Goal: Information Seeking & Learning: Learn about a topic

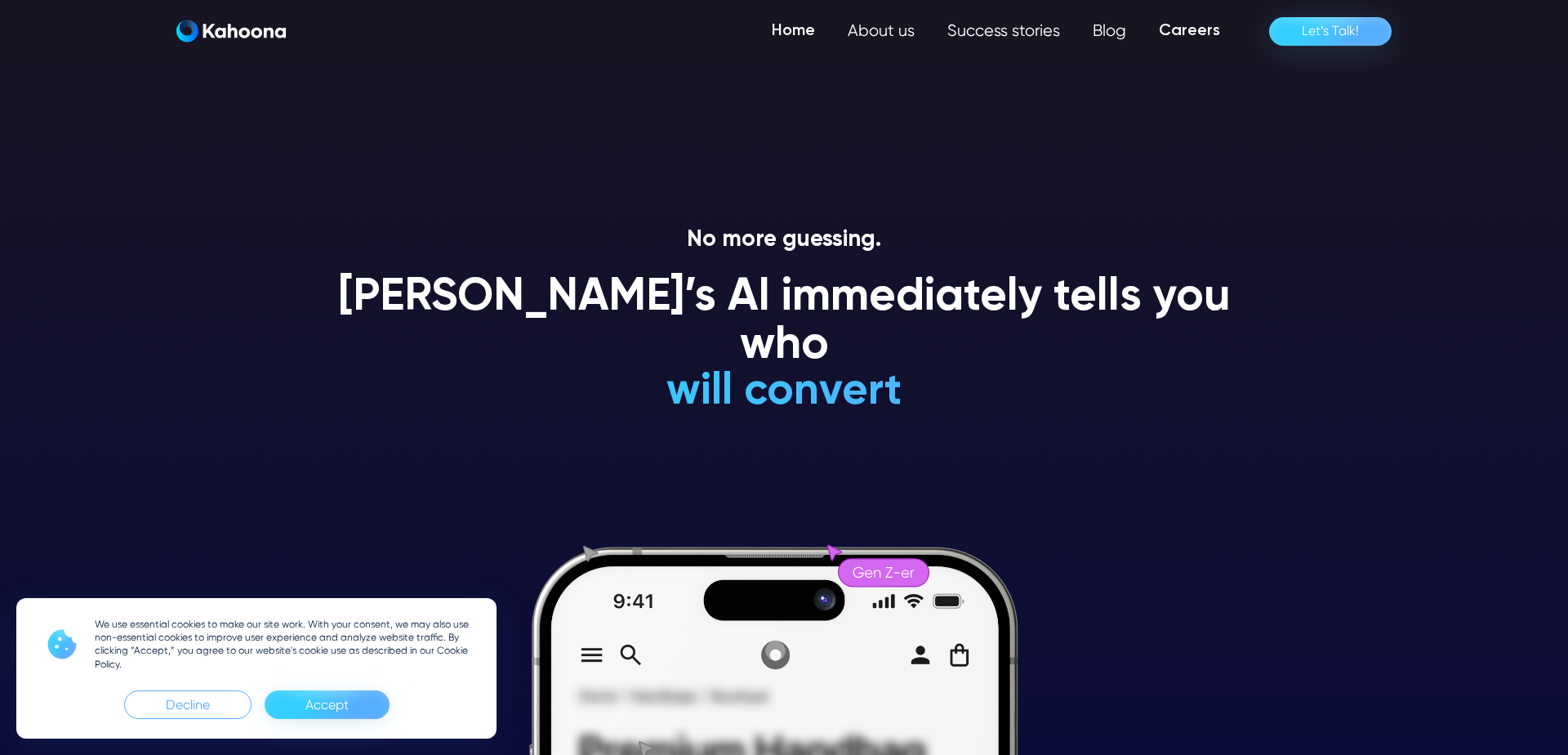
click at [1193, 36] on link "Careers" at bounding box center [1189, 31] width 94 height 33
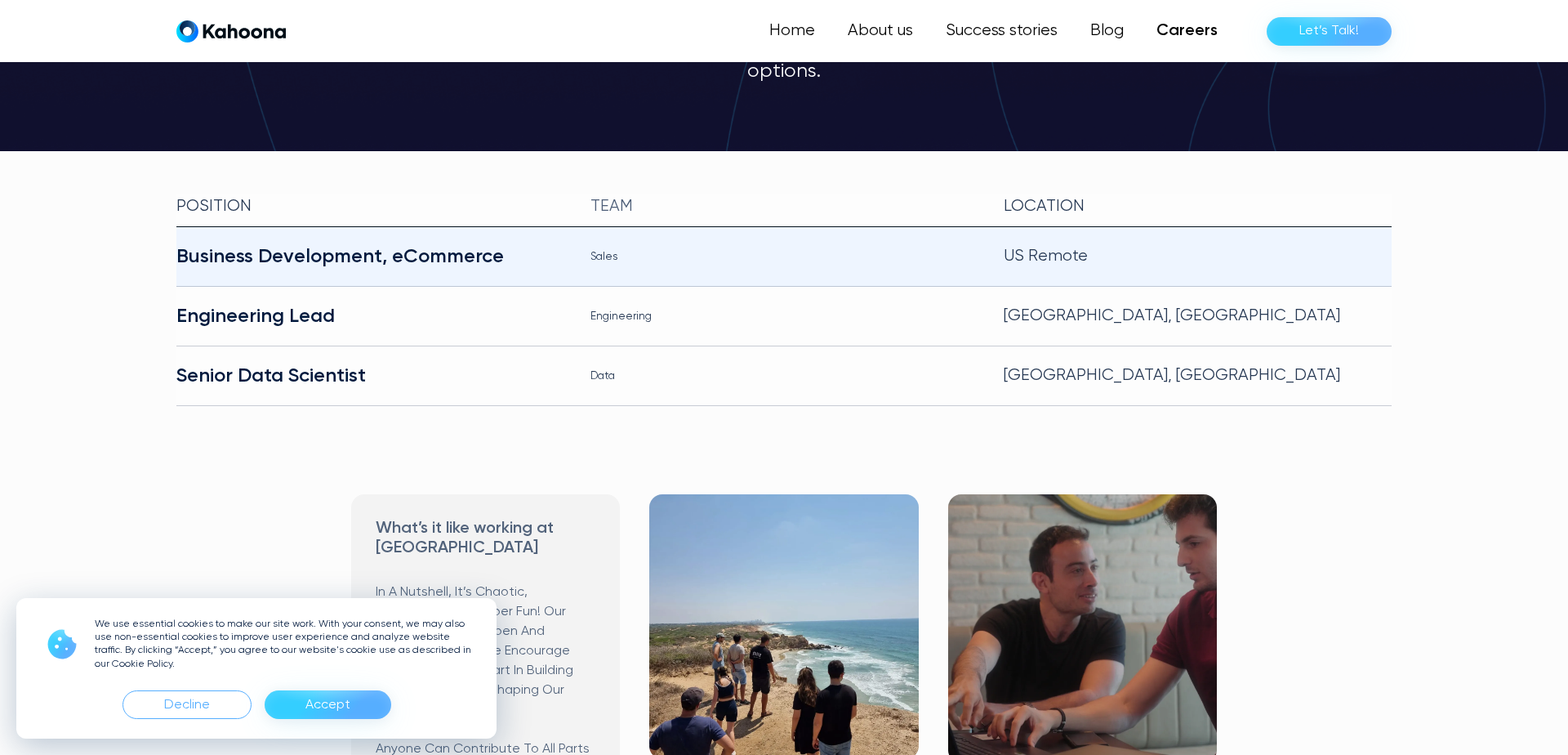
scroll to position [331, 0]
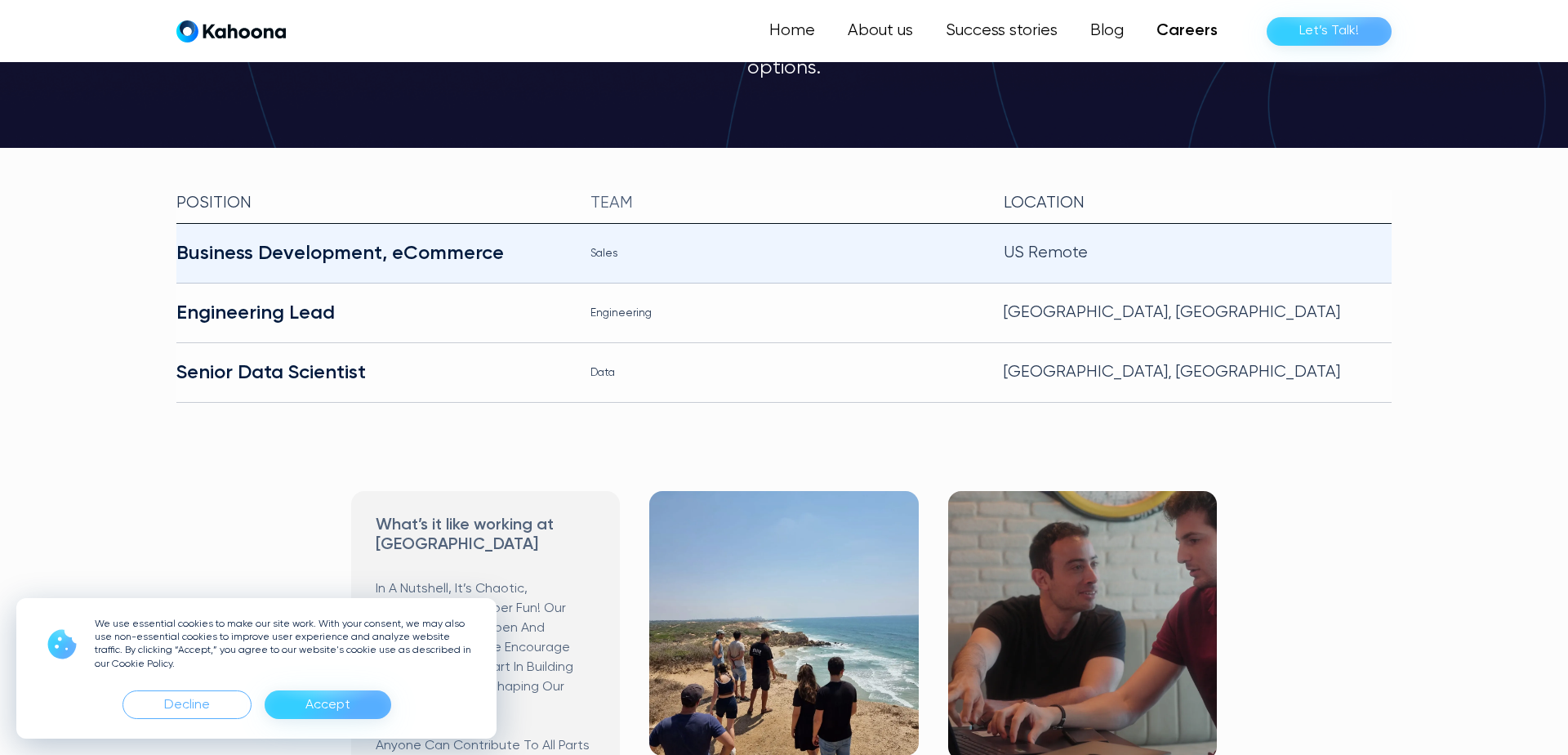
click at [388, 240] on div "Business Development, eCommerce" at bounding box center [370, 253] width 388 height 26
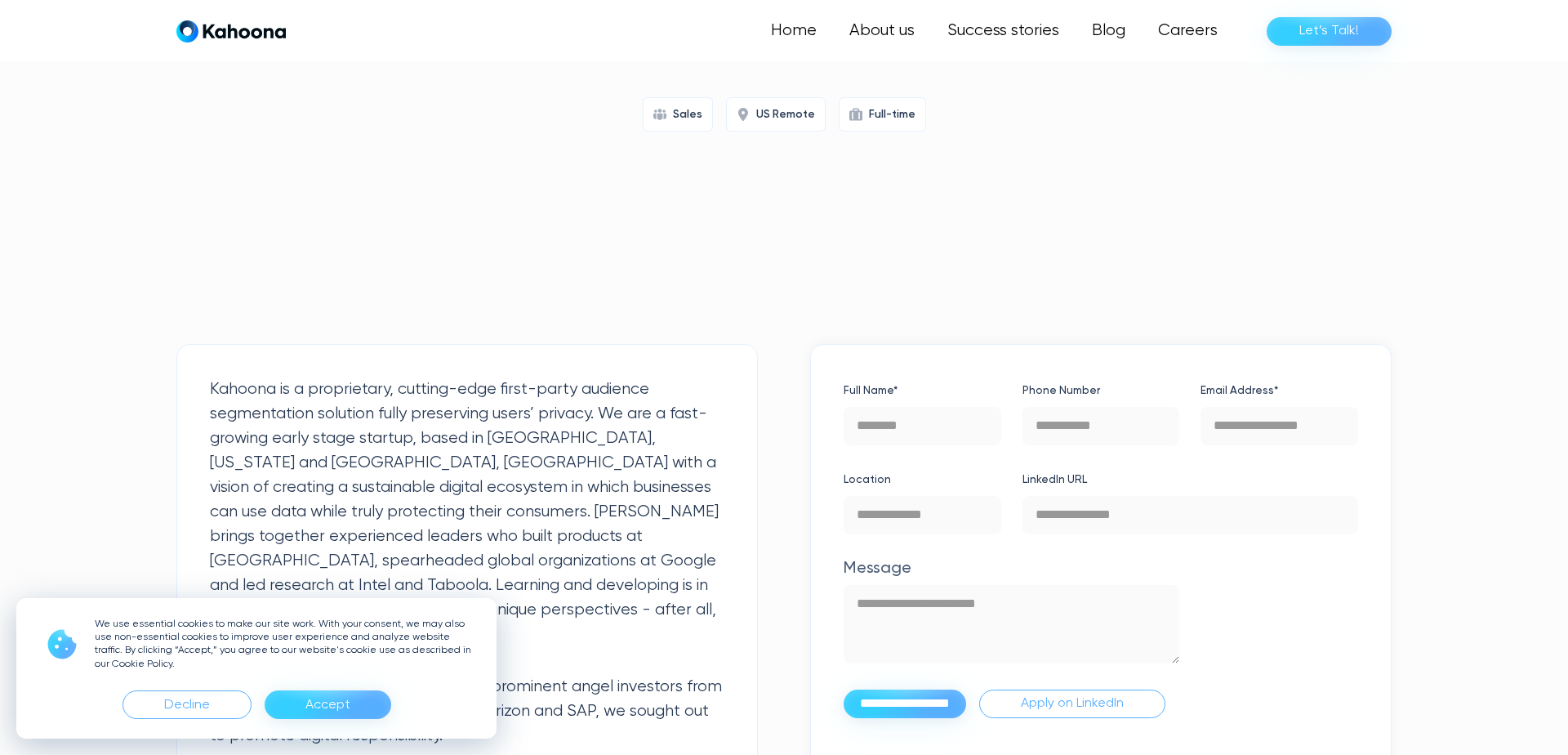
scroll to position [245, 0]
